Goal: Task Accomplishment & Management: Manage account settings

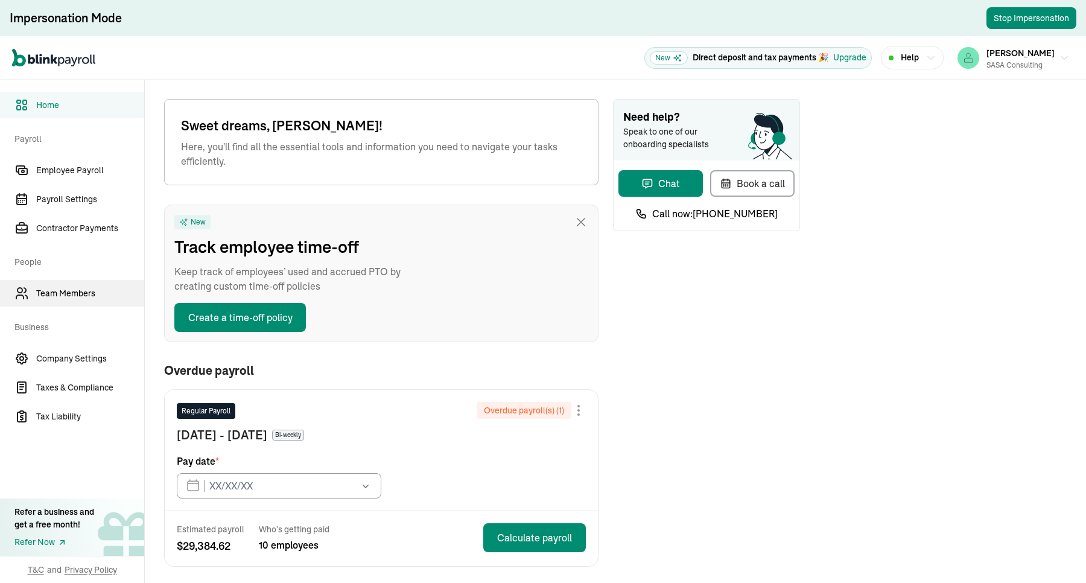
type input "[DATE]"
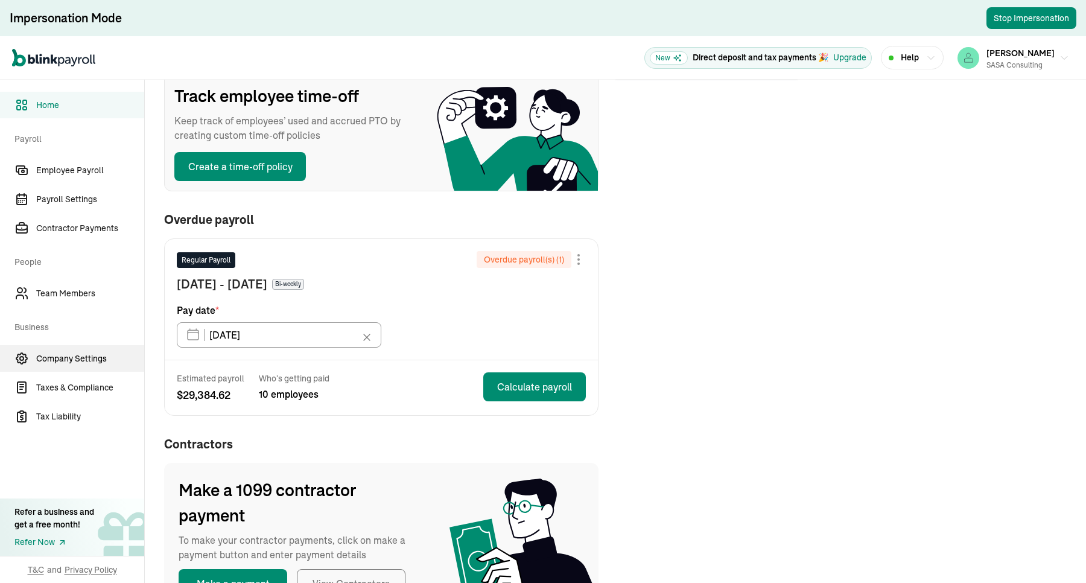
click at [53, 359] on span "Company Settings" at bounding box center [90, 358] width 108 height 13
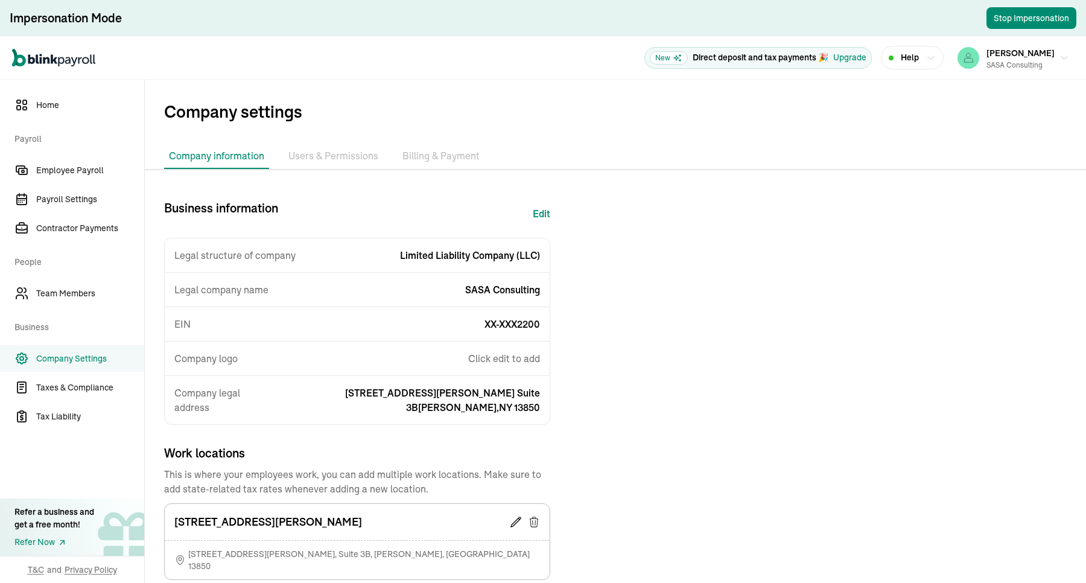
click at [456, 151] on li "Billing & Payment" at bounding box center [441, 156] width 87 height 25
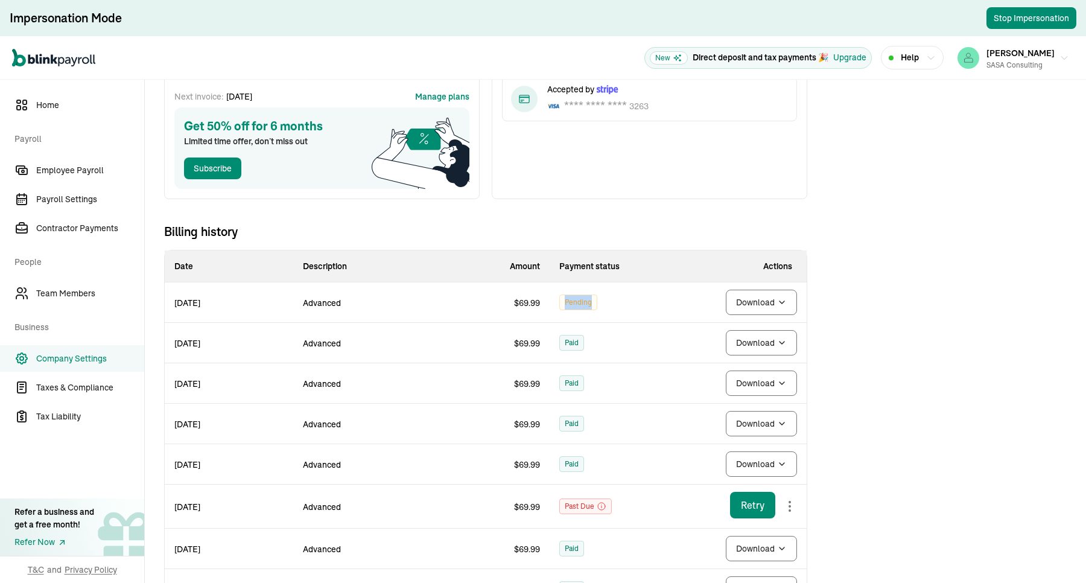
drag, startPoint x: 611, startPoint y: 299, endPoint x: 557, endPoint y: 305, distance: 54.0
click at [557, 305] on td "Pending" at bounding box center [614, 302] width 129 height 40
click at [556, 314] on td "Pending" at bounding box center [614, 302] width 129 height 40
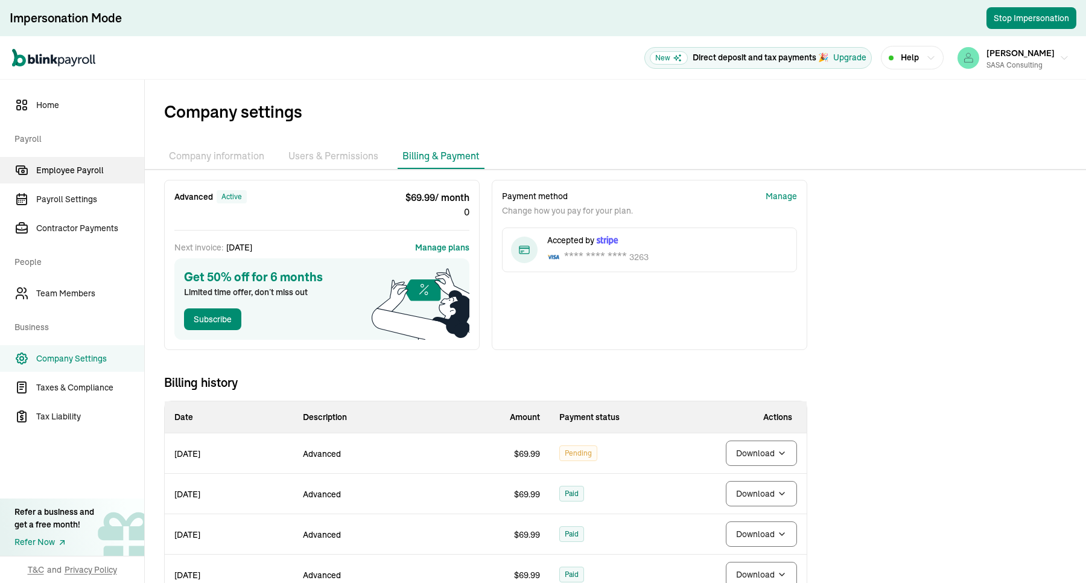
click at [106, 167] on span "Employee Payroll" at bounding box center [90, 170] width 108 height 13
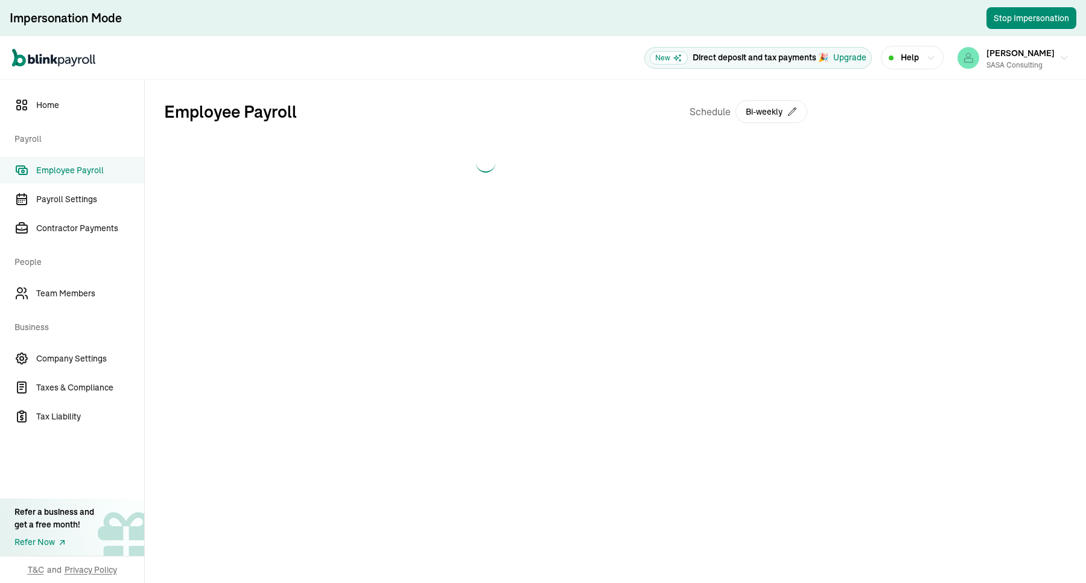
click at [465, 223] on main "Employee Payroll Schedule Bi-weekly" at bounding box center [615, 331] width 941 height 503
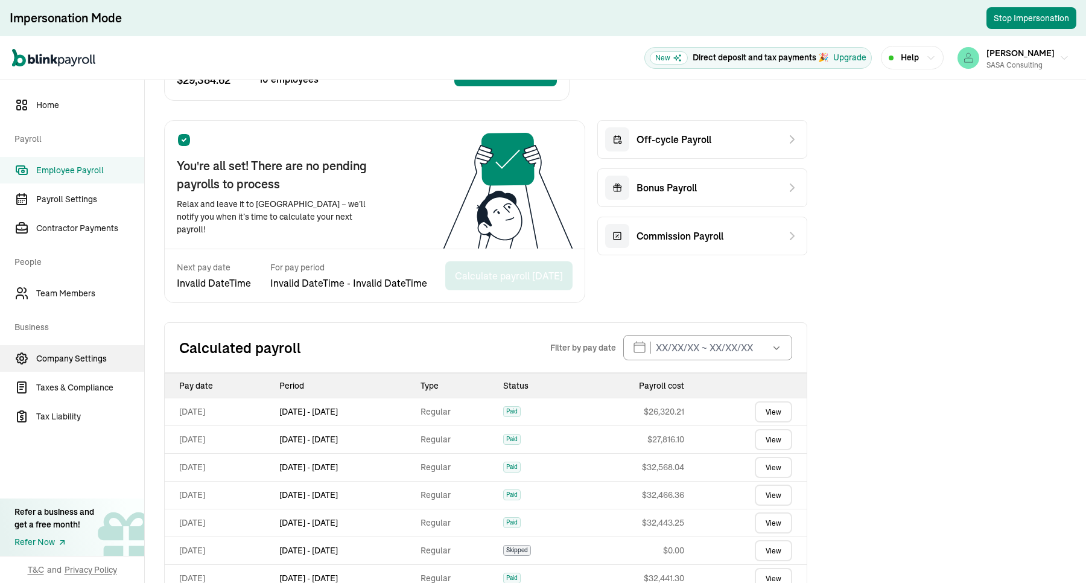
click at [109, 364] on span "Company Settings" at bounding box center [90, 358] width 108 height 13
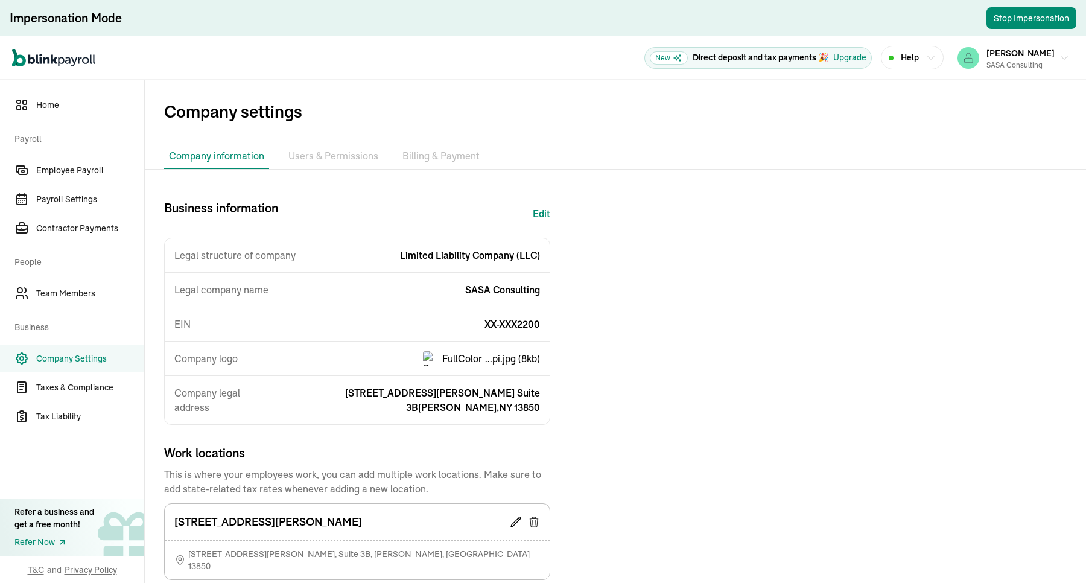
click at [427, 154] on li "Billing & Payment" at bounding box center [441, 156] width 87 height 25
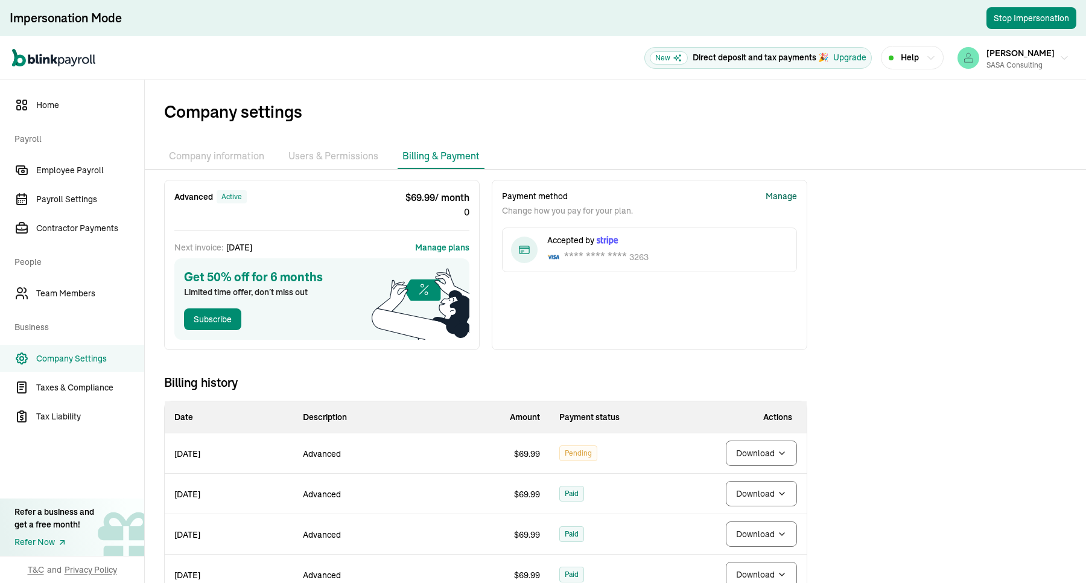
click at [775, 196] on div "Manage" at bounding box center [781, 196] width 31 height 13
